Goal: Find specific page/section: Find specific page/section

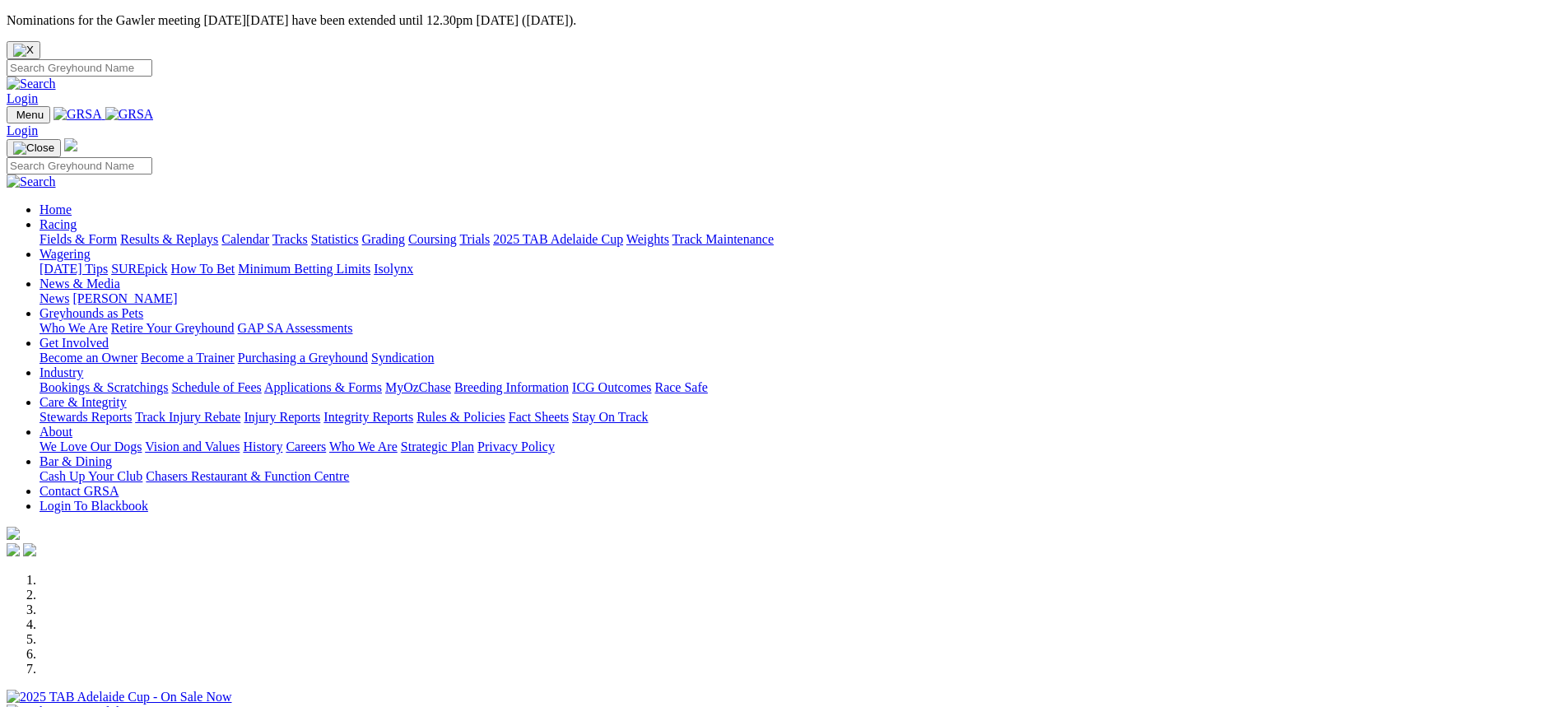
scroll to position [494, 0]
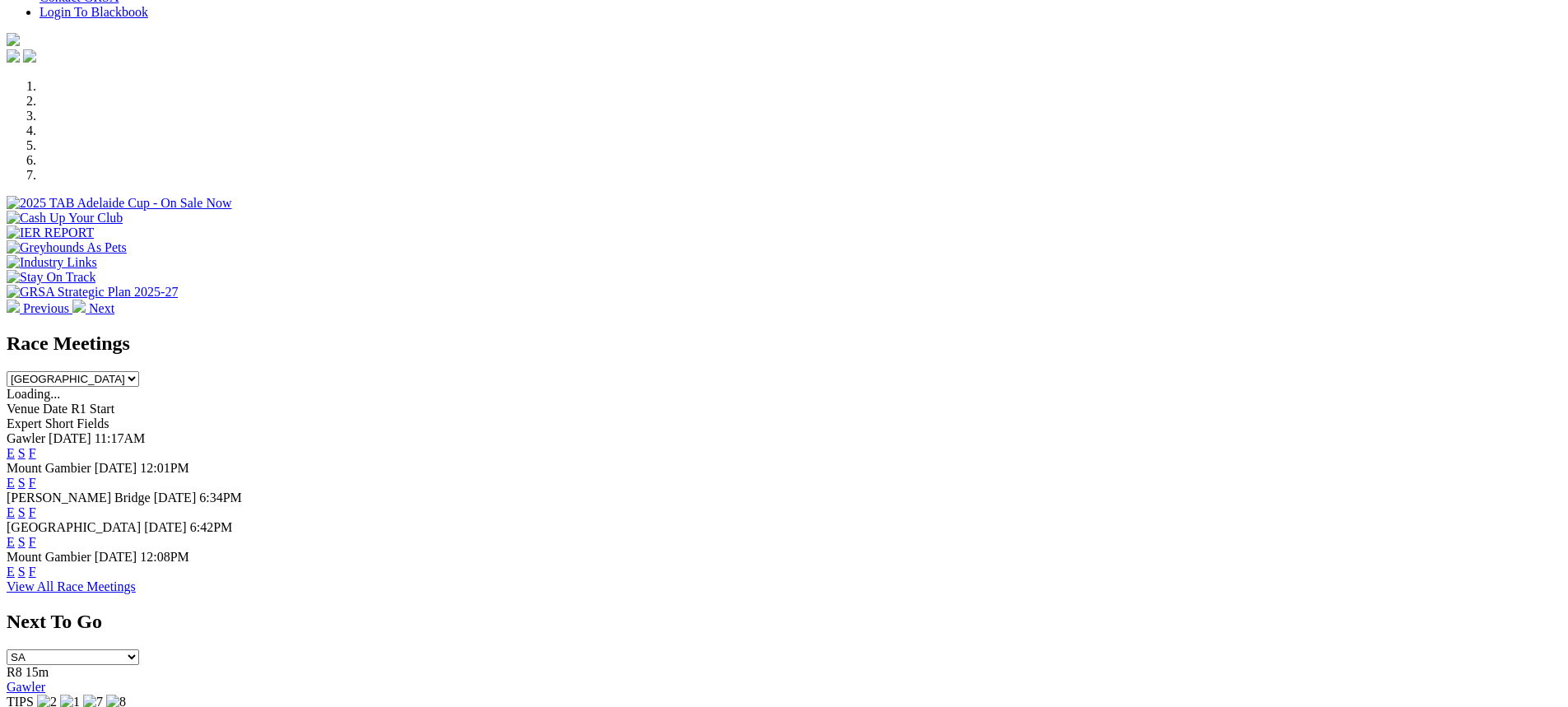
click at [36, 536] on link "F" at bounding box center [33, 542] width 8 height 14
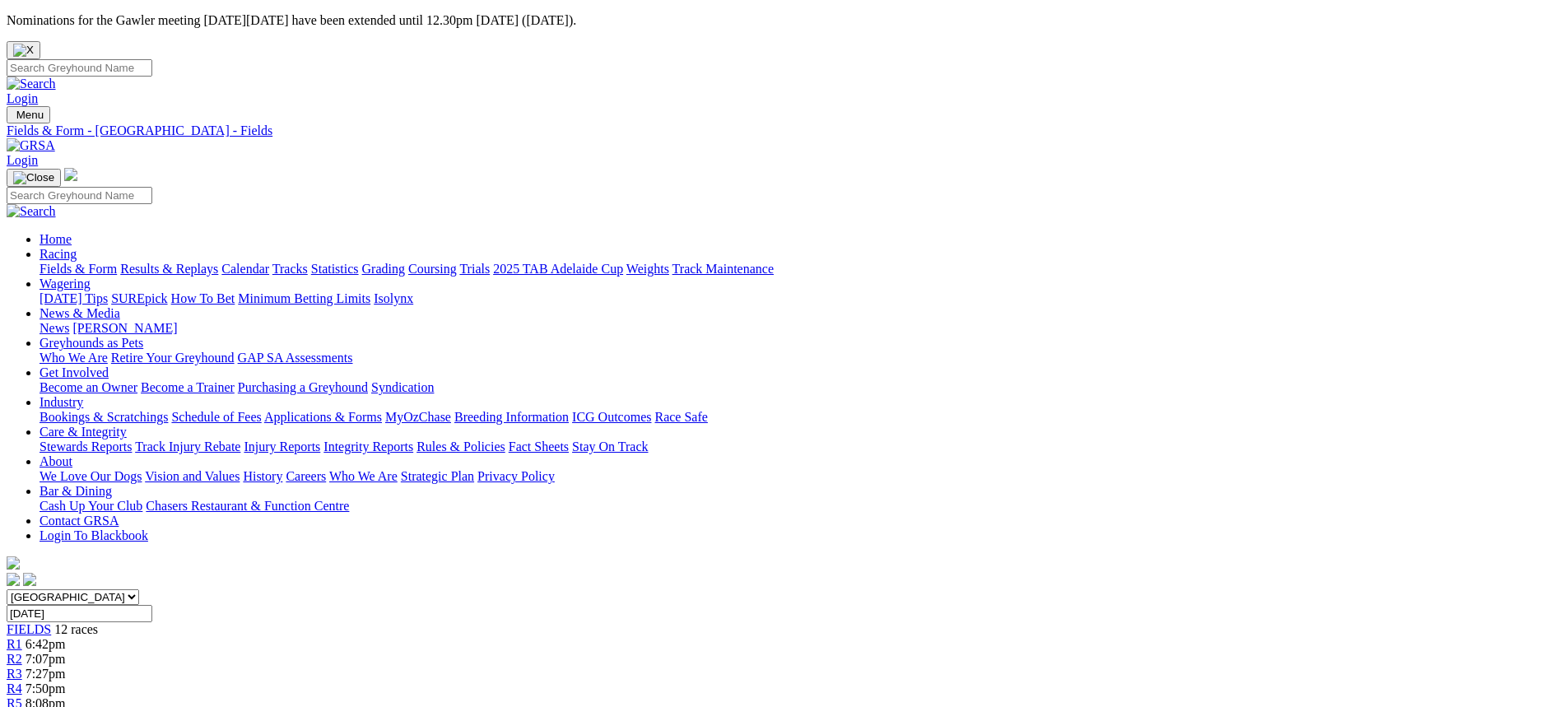
click at [117, 262] on link "Fields & Form" at bounding box center [78, 268] width 78 height 14
